Goal: Information Seeking & Learning: Learn about a topic

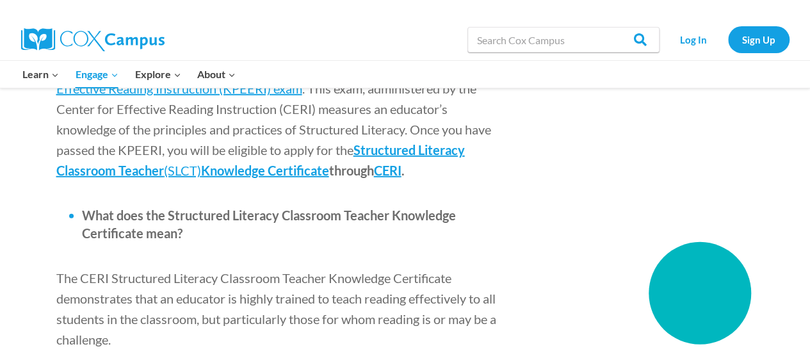
scroll to position [1793, 0]
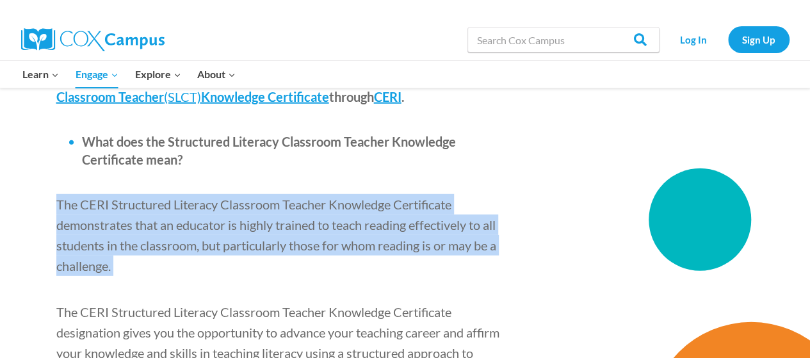
drag, startPoint x: 58, startPoint y: 124, endPoint x: 167, endPoint y: 178, distance: 122.3
click at [179, 195] on p "The CERI Structured Literacy Classroom Teacher Knowledge Certificate demonstrat…" at bounding box center [280, 235] width 448 height 82
copy p "The CERI Structured Literacy Classroom Teacher Knowledge Certificate demonstrat…"
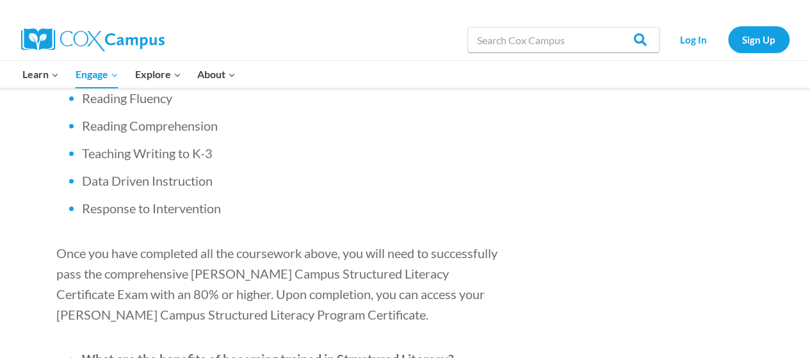
scroll to position [1153, 0]
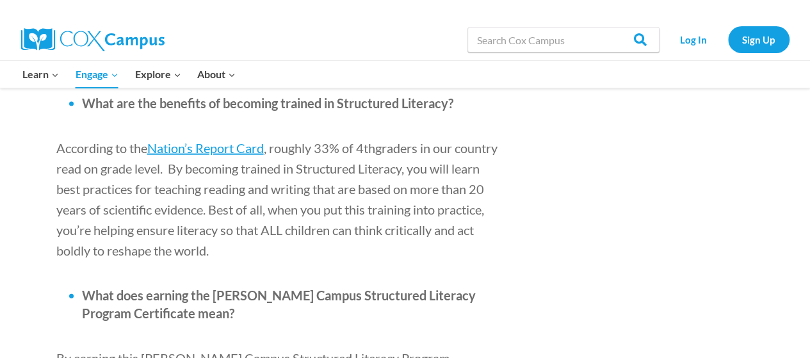
scroll to position [1665, 0]
